Goal: Task Accomplishment & Management: Manage account settings

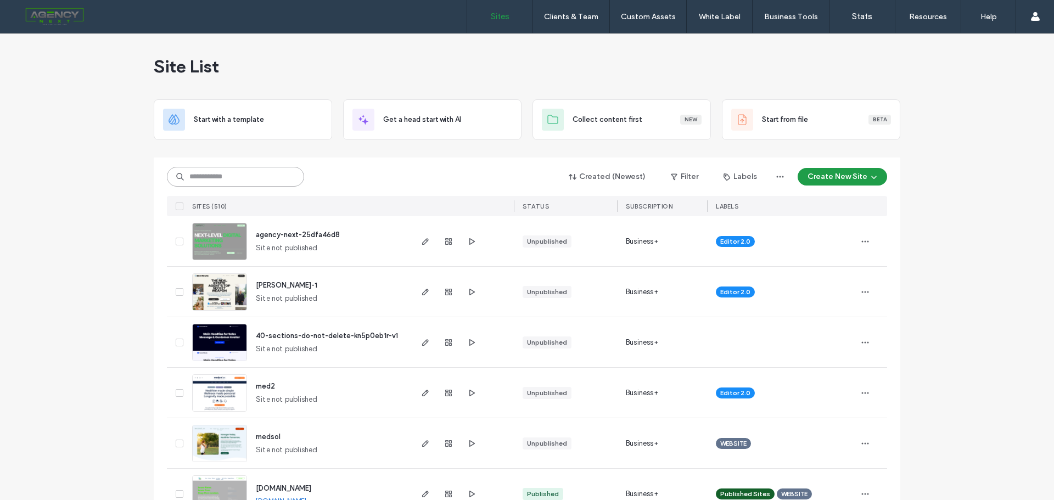
click at [243, 175] on input at bounding box center [235, 177] width 137 height 20
type input "*******"
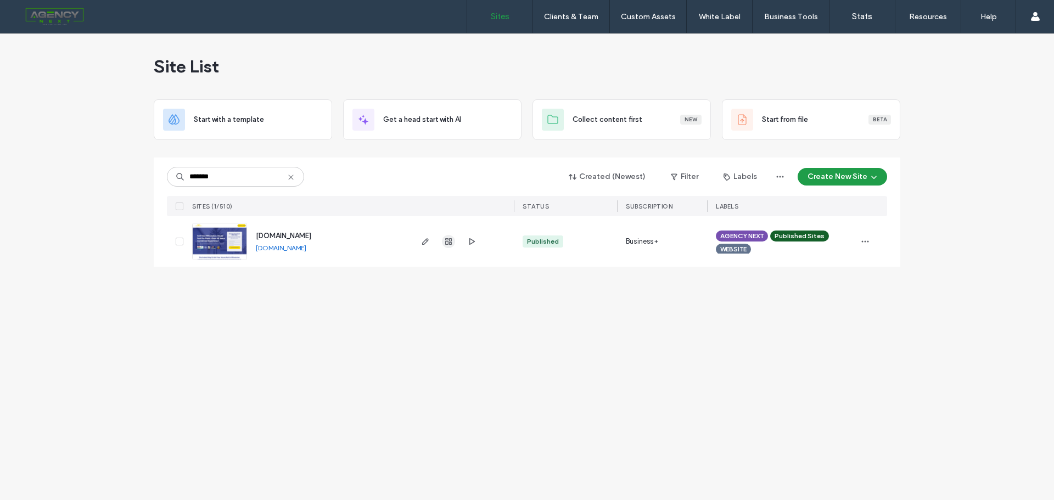
click at [452, 241] on use "button" at bounding box center [448, 241] width 7 height 7
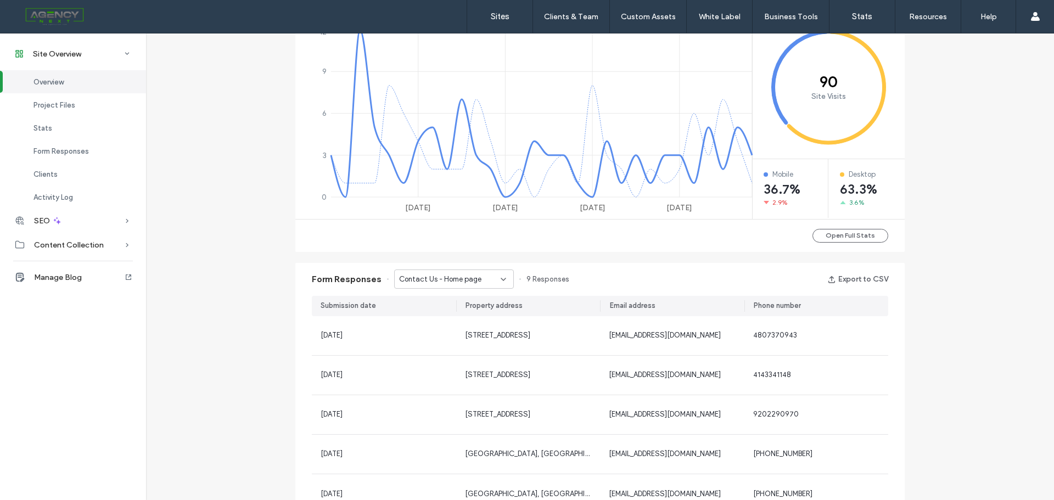
scroll to position [604, 0]
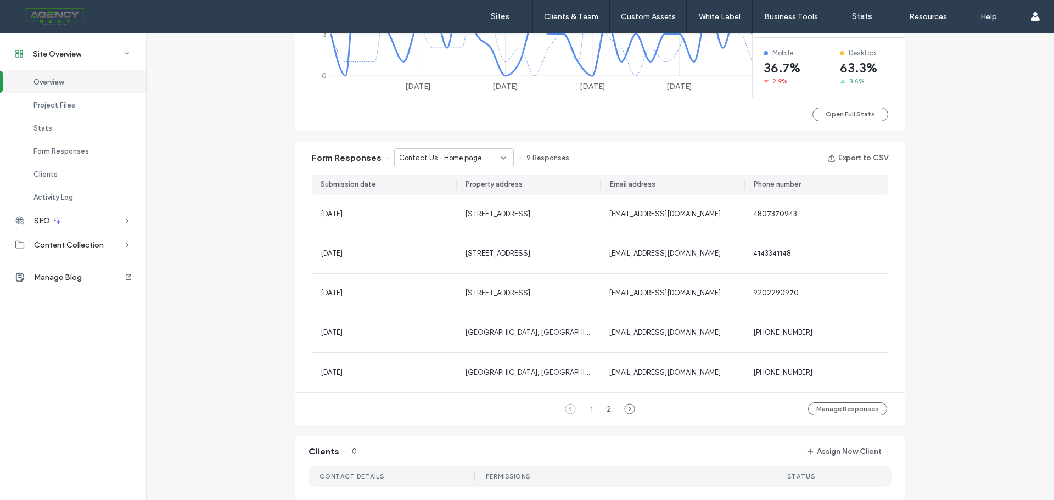
click at [471, 160] on span "Contact Us - Home page" at bounding box center [440, 158] width 82 height 11
click at [461, 196] on span "Contact Us - Fair Cash Offer popup" at bounding box center [446, 196] width 105 height 11
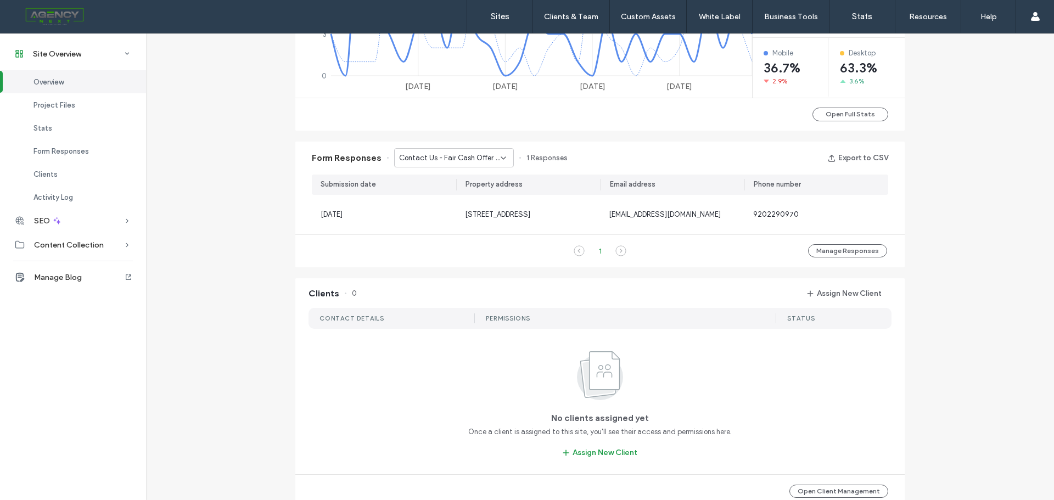
click at [455, 157] on span "Contact Us - Fair Cash Offer popup" at bounding box center [450, 158] width 102 height 11
click at [929, 187] on div "Site Overview [DOMAIN_NAME] Site ID: aa0a0020 [URL][DOMAIN_NAME] Published [DAT…" at bounding box center [600, 130] width 908 height 1400
click at [460, 155] on span "Contact Us - Fair Cash Offer popup" at bounding box center [450, 158] width 102 height 11
click at [465, 197] on span "Contact Us - Fair Cash Offer popup" at bounding box center [446, 196] width 105 height 11
click at [499, 158] on icon at bounding box center [503, 158] width 9 height 9
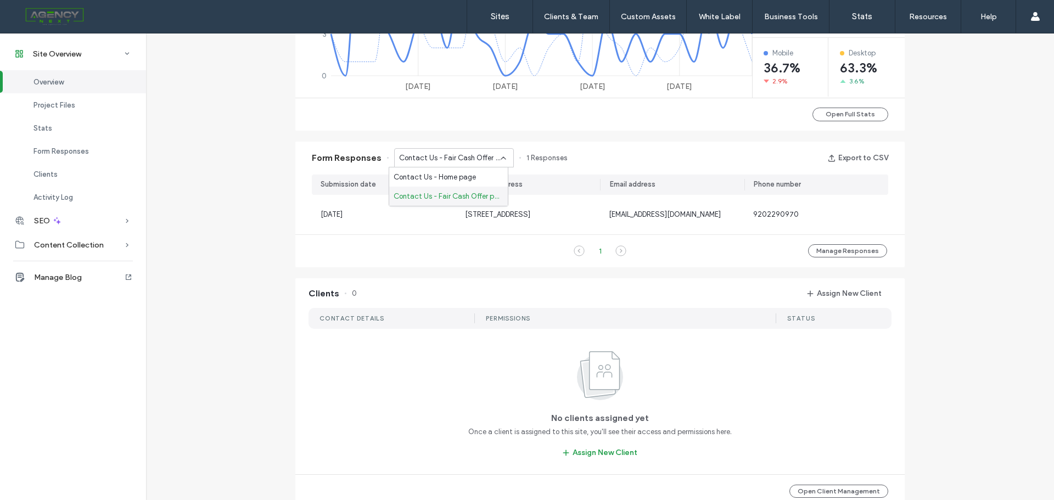
click at [471, 196] on span "Contact Us - Fair Cash Offer popup" at bounding box center [446, 196] width 105 height 11
click at [487, 162] on span "Contact Us - Fair Cash Offer popup" at bounding box center [450, 158] width 102 height 11
click at [484, 180] on div "Contact Us - Home page" at bounding box center [448, 176] width 119 height 19
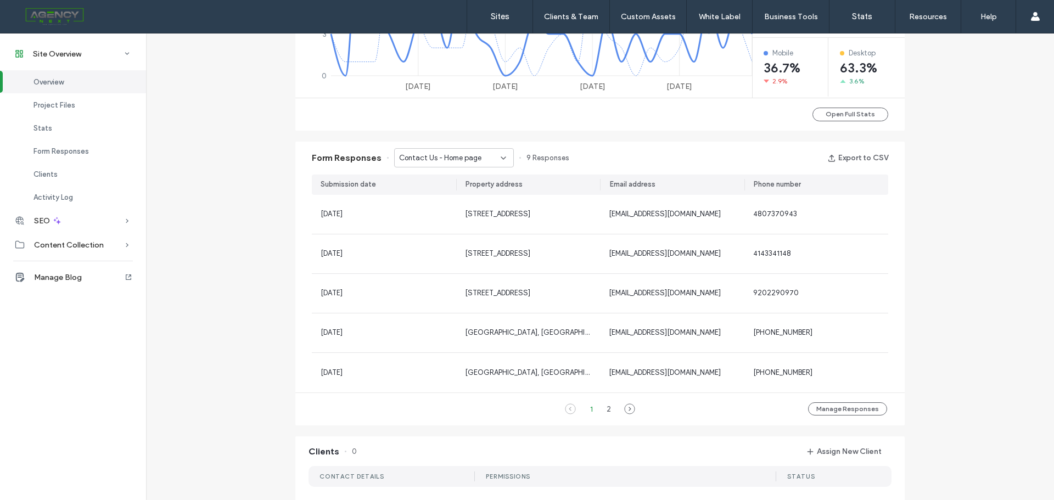
click at [452, 155] on span "Contact Us - Home page" at bounding box center [440, 158] width 82 height 11
click at [443, 195] on span "Contact Us - Fair Cash Offer popup" at bounding box center [446, 196] width 105 height 11
